Goal: Information Seeking & Learning: Find specific fact

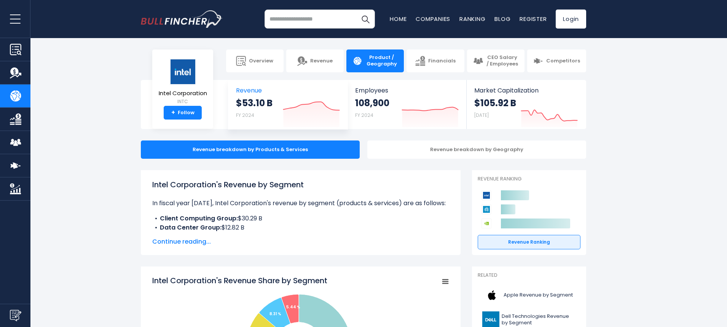
click at [243, 95] on link "Revenue $53.10 B FY 2024 Created with Highcharts 12.1.2" at bounding box center [287, 104] width 119 height 49
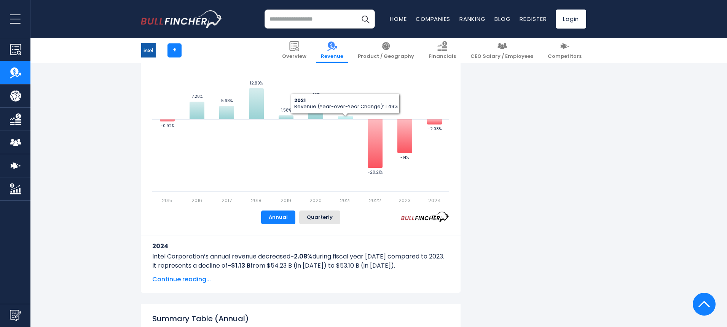
scroll to position [533, 0]
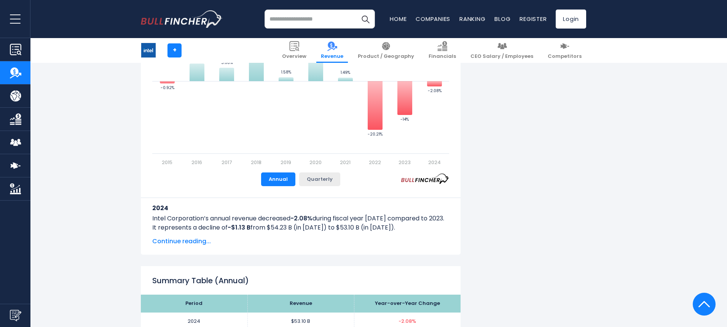
click at [329, 180] on button "Quarterly" at bounding box center [319, 180] width 41 height 14
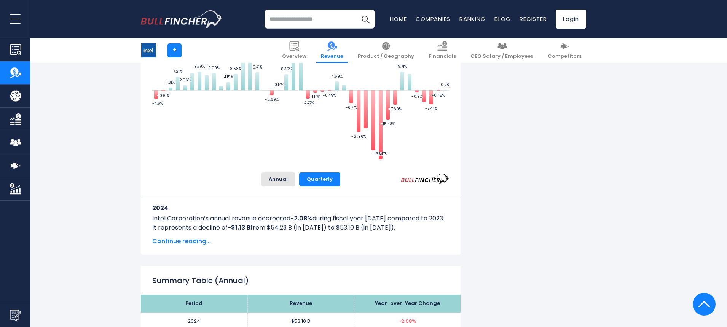
click at [281, 186] on div "2024 Intel Corporation’s annual revenue decreased -2.08% during fiscal year [DA…" at bounding box center [300, 216] width 297 height 60
click at [281, 180] on button "Annual" at bounding box center [278, 180] width 34 height 14
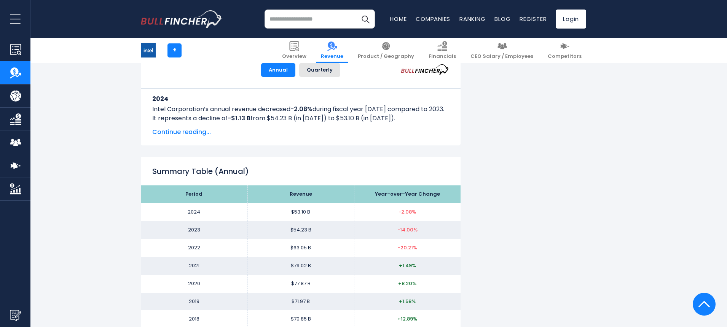
scroll to position [0, 0]
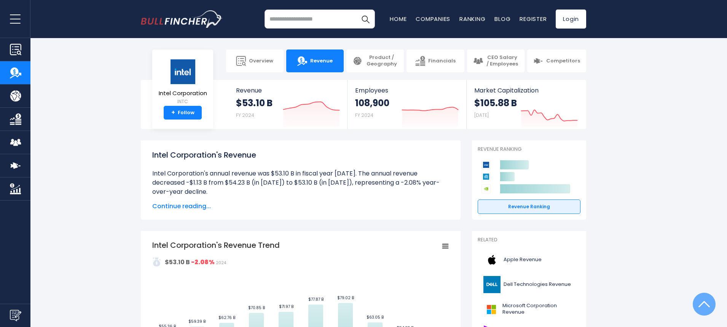
drag, startPoint x: 615, startPoint y: 248, endPoint x: 615, endPoint y: 18, distance: 229.6
click at [258, 90] on span "Revenue" at bounding box center [288, 90] width 104 height 7
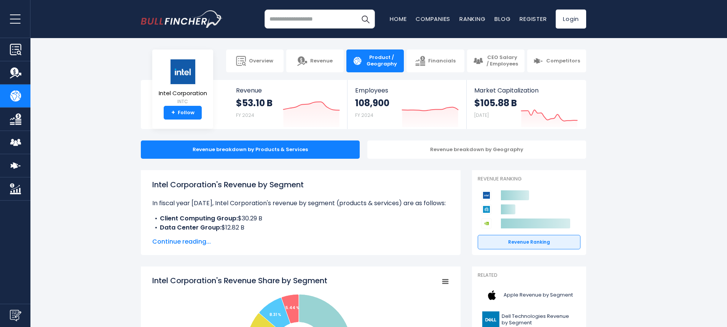
scroll to position [114, 0]
